Goal: Find contact information: Find contact information

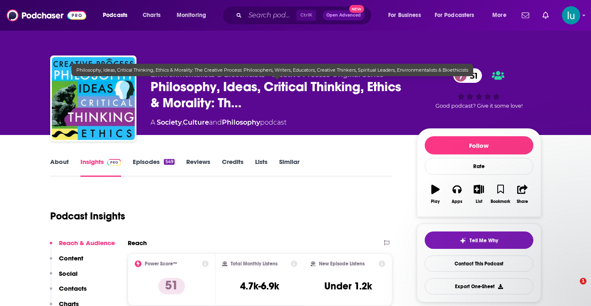
click at [278, 104] on span "Philosophy, Ideas, Critical Thinking, Ethics & Morality: Th…" at bounding box center [276, 95] width 253 height 32
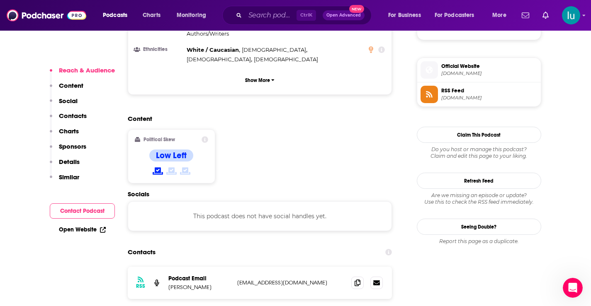
scroll to position [606, 0]
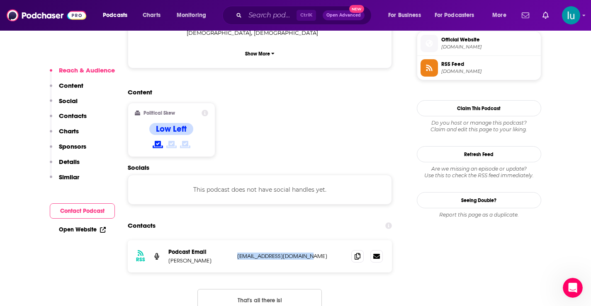
drag, startPoint x: 305, startPoint y: 214, endPoint x: 233, endPoint y: 213, distance: 72.5
click at [233, 240] on div "RSS Podcast Email Mia Funk mia@creativeprocess.info mia@creativeprocess.info" at bounding box center [260, 256] width 264 height 32
click at [319, 240] on div "RSS Podcast Email Mia Funk mia@creativeprocess.info mia@creativeprocess.info" at bounding box center [260, 256] width 264 height 32
click at [227, 257] on p "Mia Funk" at bounding box center [199, 260] width 62 height 7
drag, startPoint x: 306, startPoint y: 214, endPoint x: 238, endPoint y: 213, distance: 67.6
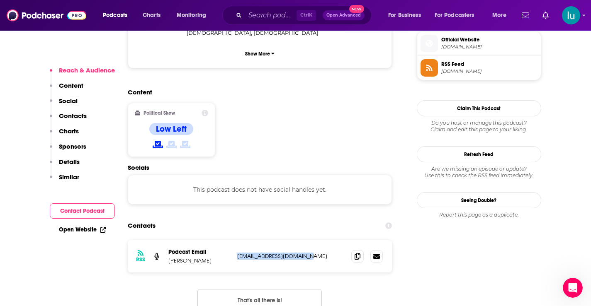
click at [238, 253] on p "mia@creativeprocess.info" at bounding box center [291, 256] width 108 height 7
copy p "mia@creativeprocess.info"
